Goal: Information Seeking & Learning: Learn about a topic

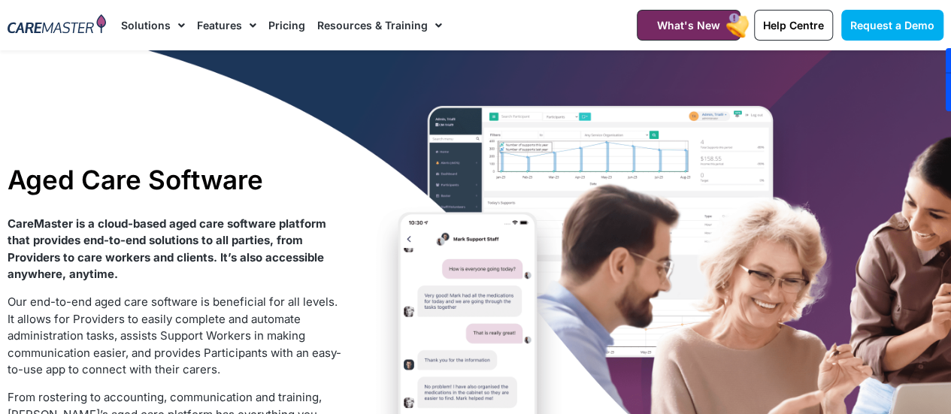
click at [283, 23] on link "Pricing" at bounding box center [286, 25] width 37 height 50
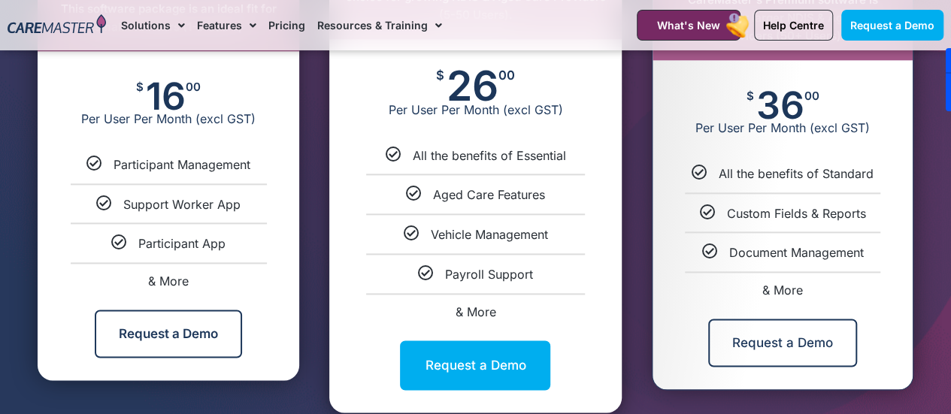
scroll to position [902, 0]
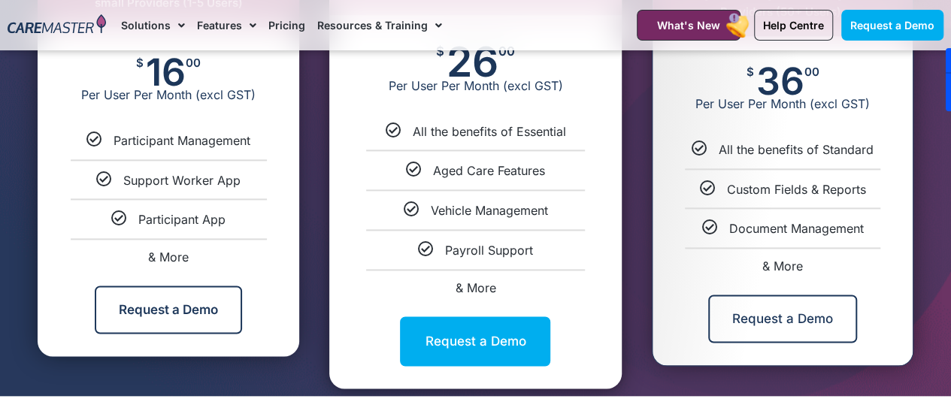
click at [779, 258] on li "& More" at bounding box center [782, 259] width 260 height 25
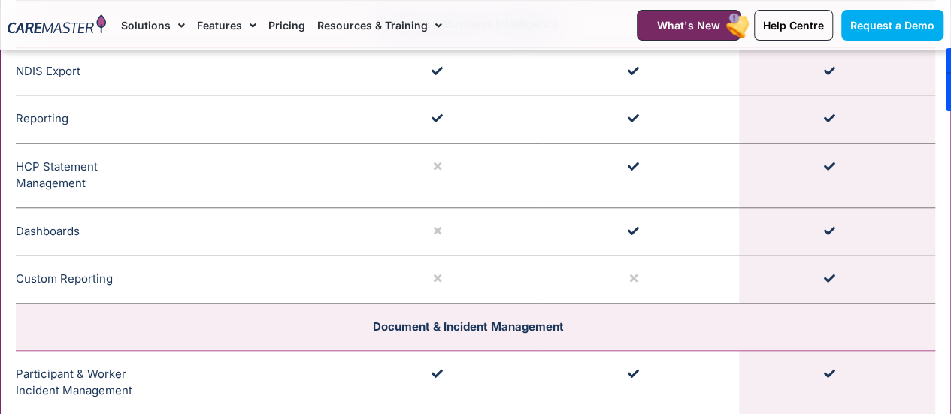
scroll to position [3350, 0]
